Goal: Information Seeking & Learning: Learn about a topic

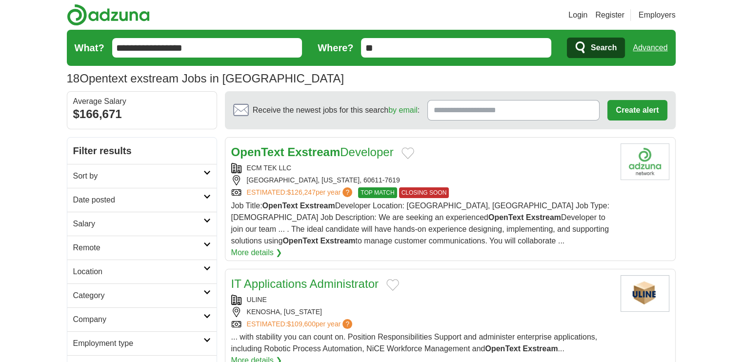
click at [599, 45] on span "Search" at bounding box center [603, 48] width 26 height 20
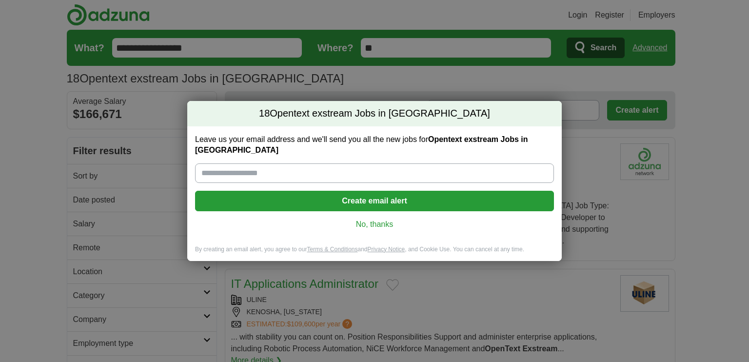
click at [375, 219] on link "No, thanks" at bounding box center [374, 224] width 343 height 11
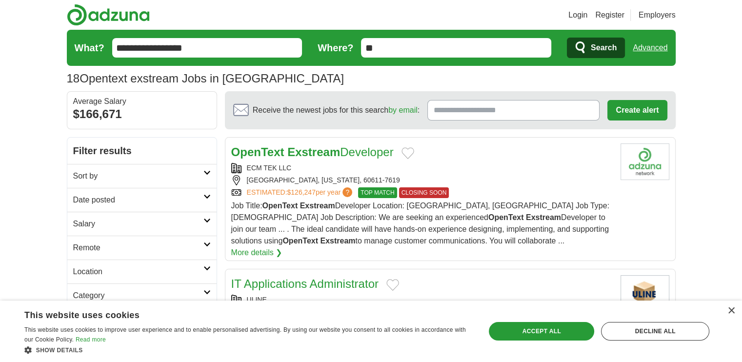
scroll to position [53, 0]
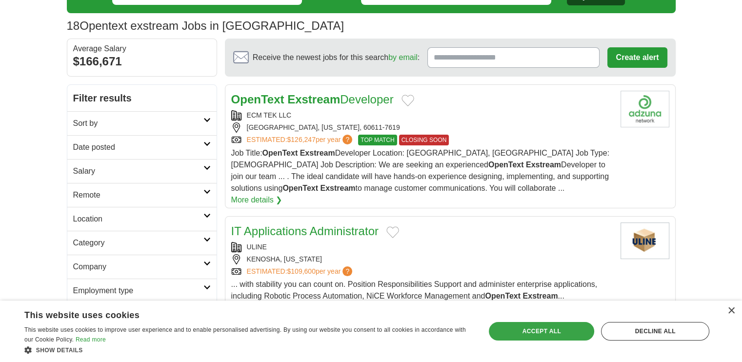
click at [540, 330] on div "Accept all" at bounding box center [541, 331] width 105 height 19
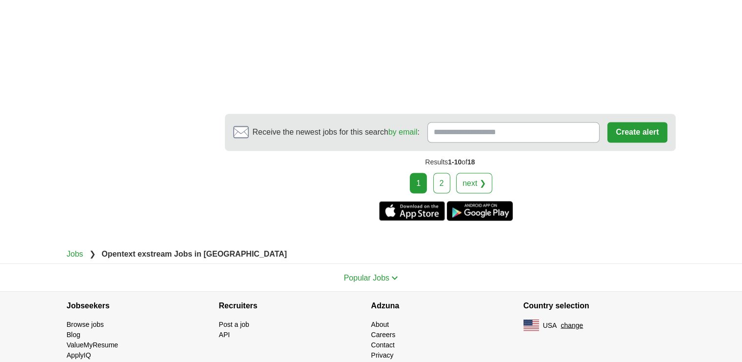
scroll to position [1698, 0]
click at [442, 173] on link "2" at bounding box center [441, 183] width 17 height 20
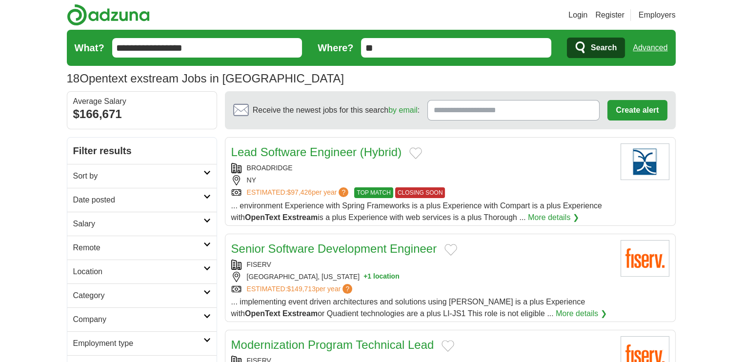
scroll to position [35, 0]
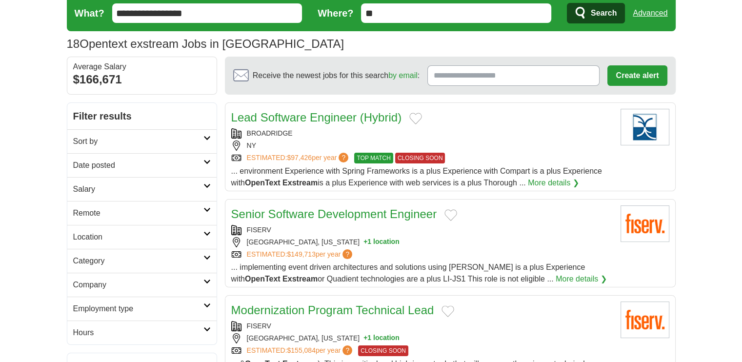
click at [345, 214] on link "Senior Software Development Engineer" at bounding box center [334, 213] width 206 height 13
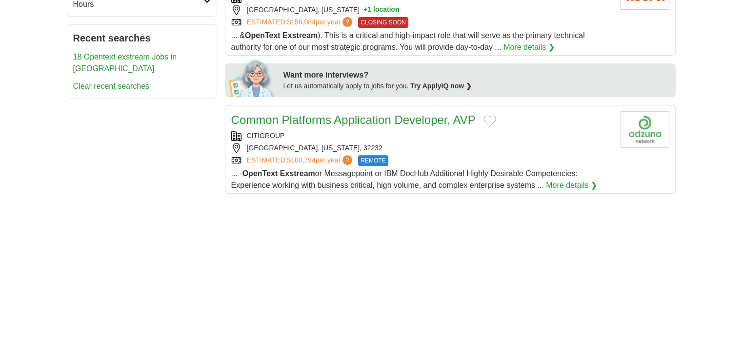
scroll to position [362, 0]
click at [374, 116] on link "Common Platforms Application Developer, AVP" at bounding box center [353, 120] width 244 height 13
